Goal: Information Seeking & Learning: Check status

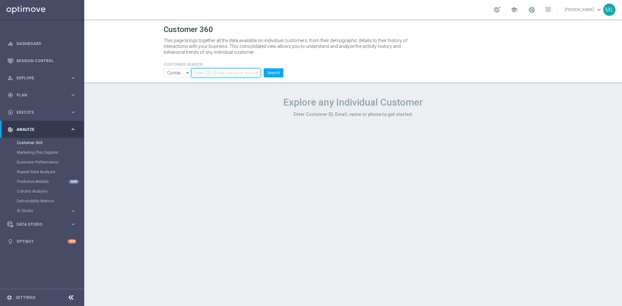
click at [221, 71] on input "text" at bounding box center [226, 72] width 69 height 9
paste input "794406368"
click at [272, 75] on button "Search" at bounding box center [274, 72] width 20 height 9
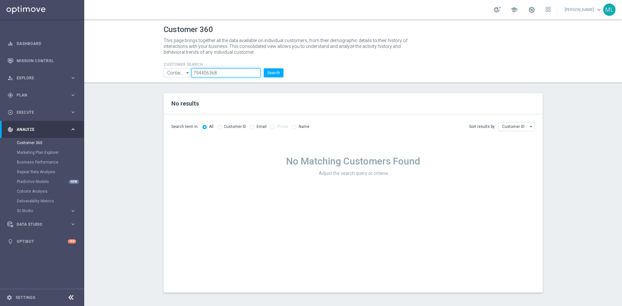
click at [231, 70] on input "794406368" at bounding box center [226, 72] width 69 height 9
paste input "1605117"
type input "1605117"
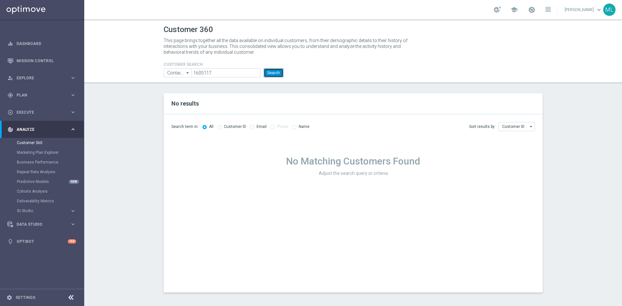
click at [279, 71] on button "Search" at bounding box center [274, 72] width 20 height 9
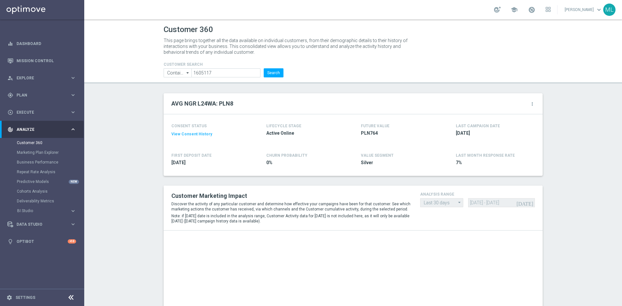
click at [240, 116] on div "CONSENT STATUS View Consent History FIRST DEPOSIT DATE [DATE] LIFECYCLE STAGE A…" at bounding box center [353, 145] width 379 height 62
click at [267, 76] on button "Search" at bounding box center [274, 72] width 20 height 9
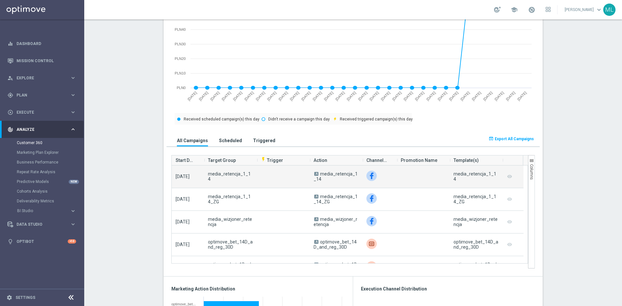
click at [471, 175] on div "media_retencja_1_14" at bounding box center [476, 176] width 45 height 10
click at [321, 175] on span "media_retencja_1_14" at bounding box center [336, 176] width 44 height 10
click at [369, 178] on img at bounding box center [372, 176] width 10 height 10
click at [484, 180] on div "media_retencja_1_14" at bounding box center [476, 176] width 45 height 10
click at [370, 177] on img at bounding box center [372, 176] width 10 height 10
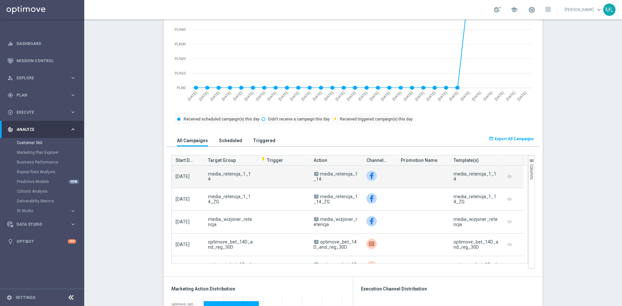
click at [370, 177] on img at bounding box center [372, 176] width 10 height 10
click at [314, 179] on span "media_retencja_1_14" at bounding box center [336, 176] width 44 height 10
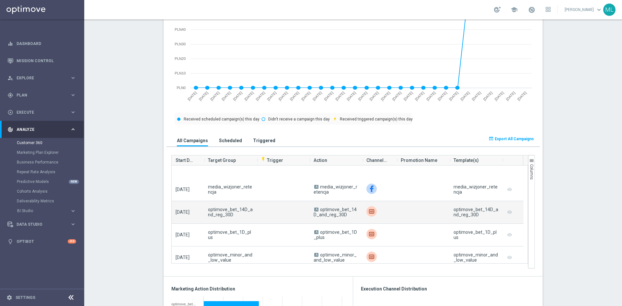
scroll to position [65, 0]
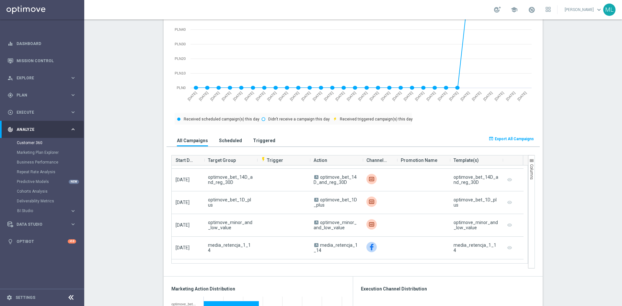
click at [138, 159] on section "AVG NGR L24WA: PLN8 more_vert CONSENT STATUS View Consent History FIRST DEPOSIT…" at bounding box center [353, 282] width 538 height 1026
click at [123, 135] on section "AVG NGR L24WA: PLN8 more_vert CONSENT STATUS View Consent History FIRST DEPOSIT…" at bounding box center [353, 282] width 538 height 1026
click at [115, 129] on section "AVG NGR L24WA: PLN8 more_vert CONSENT STATUS View Consent History FIRST DEPOSIT…" at bounding box center [353, 282] width 538 height 1026
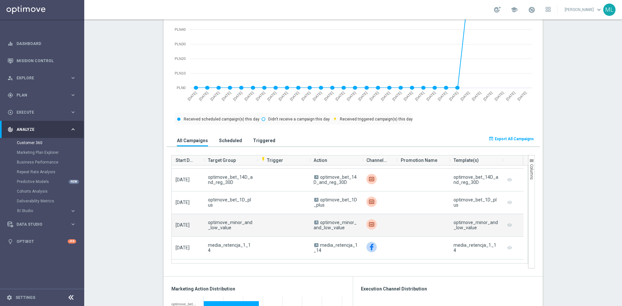
click at [216, 225] on span "optimove_minor_and_low_value" at bounding box center [230, 225] width 45 height 10
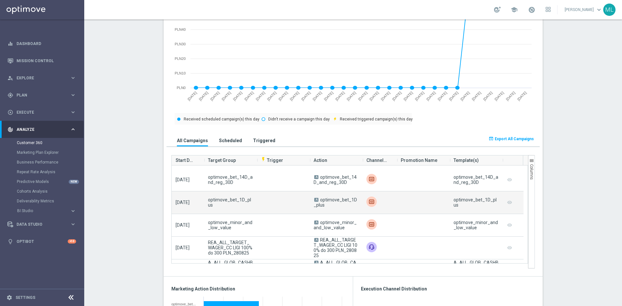
scroll to position [227, 0]
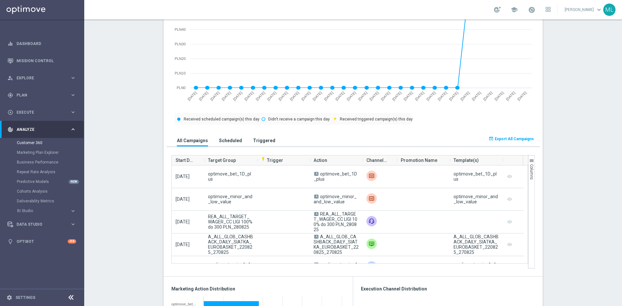
click at [116, 116] on section "AVG NGR L24WA: PLN8 more_vert CONSENT STATUS View Consent History FIRST DEPOSIT…" at bounding box center [353, 282] width 538 height 1026
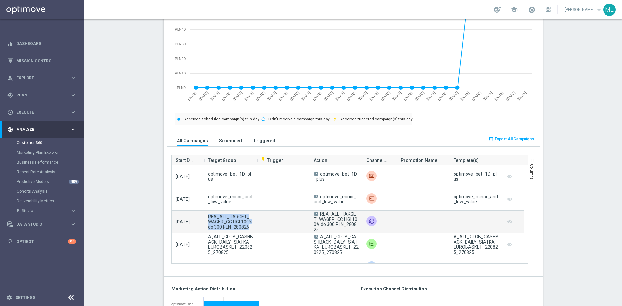
drag, startPoint x: 205, startPoint y: 215, endPoint x: 249, endPoint y: 229, distance: 45.4
click at [249, 229] on span "REA_ALL_TARGET_WAGER_CC LIGI 100% do 300 PLN_280825" at bounding box center [230, 222] width 45 height 16
copy span "REA_ALL_TARGET_WAGER_CC LIGI 100% do 300 PLN_280825"
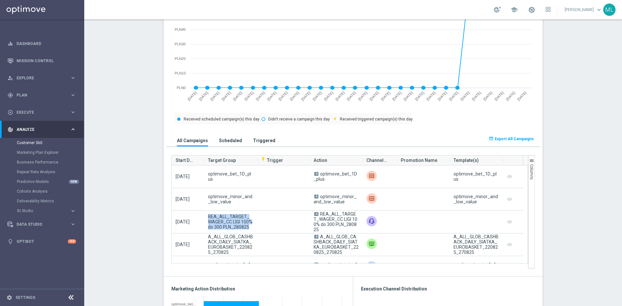
click at [104, 77] on section "AVG NGR L24WA: PLN8 more_vert CONSENT STATUS View Consent History FIRST DEPOSIT…" at bounding box center [353, 282] width 538 height 1026
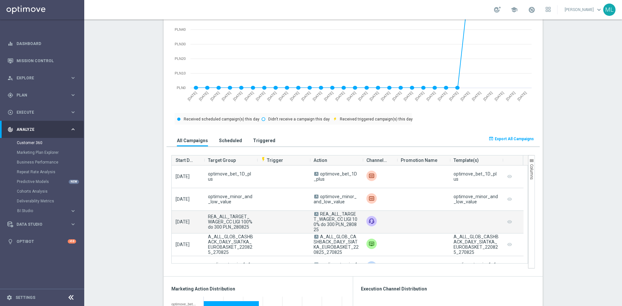
click at [335, 221] on span "REA_ALL_TARGET_WAGER_CC LIGI 100% do 300 PLN_280825" at bounding box center [336, 222] width 44 height 21
click at [368, 220] on img at bounding box center [372, 221] width 10 height 10
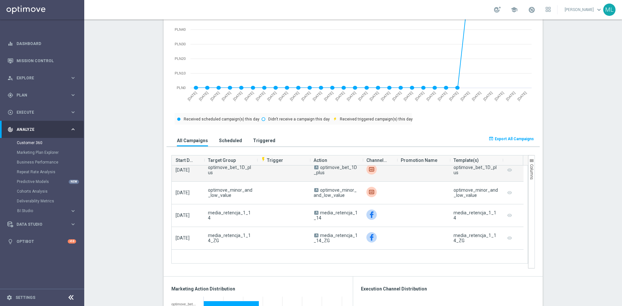
scroll to position [0, 0]
